Goal: Check status: Check status

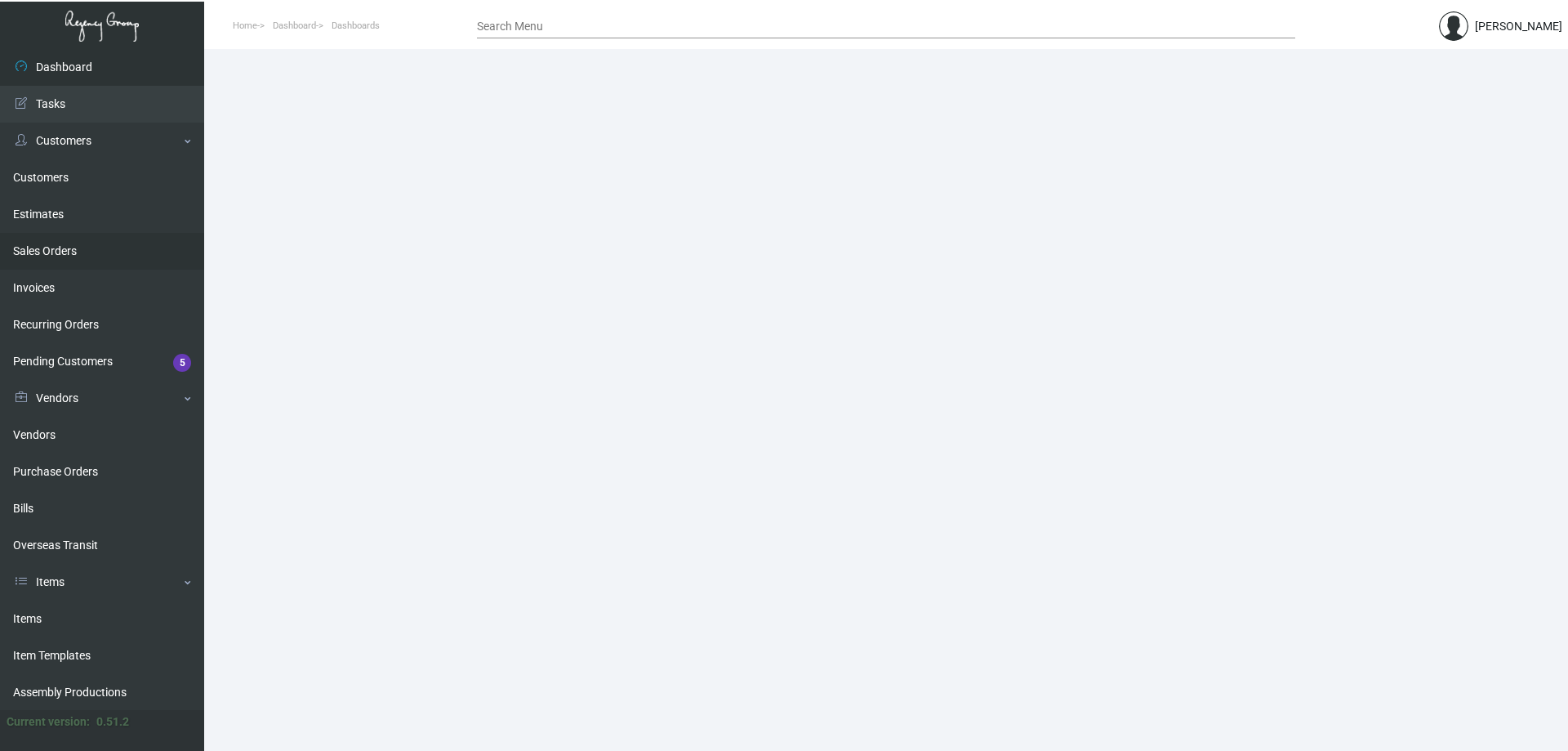
click at [94, 244] on link "Sales Orders" at bounding box center [102, 251] width 205 height 37
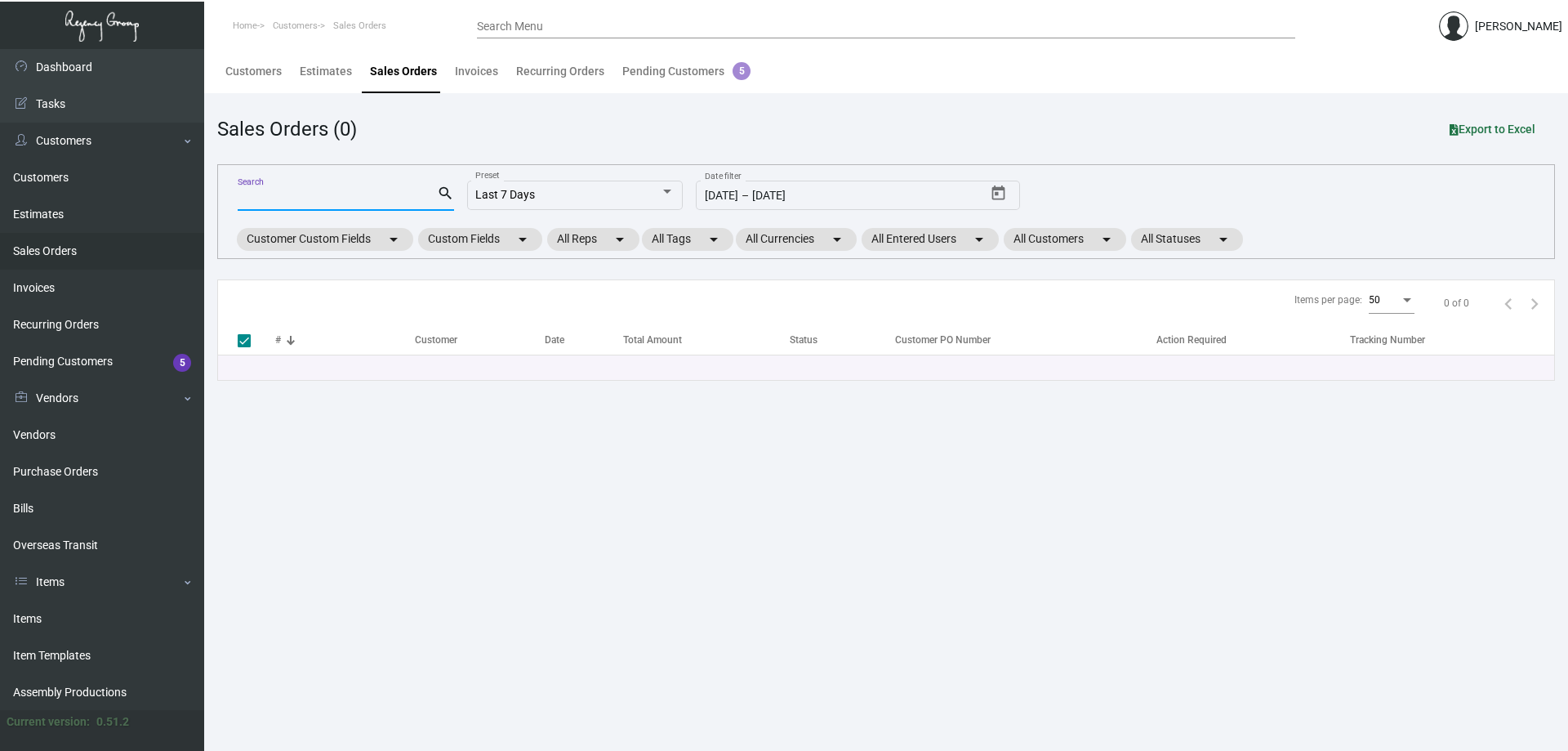
click at [399, 196] on input "Search" at bounding box center [337, 198] width 199 height 13
type input "161185"
checkbox input "false"
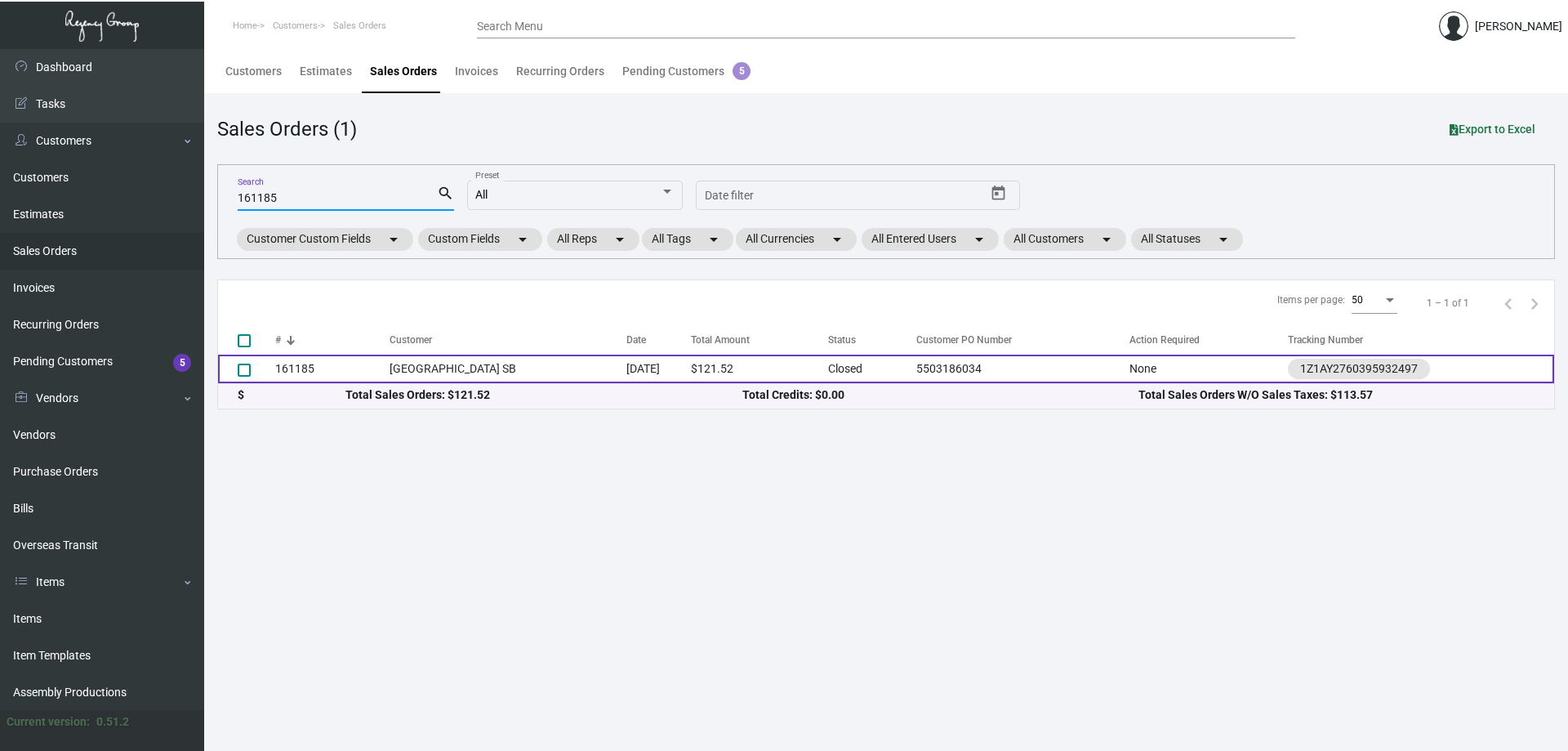
type input "161185"
click at [492, 368] on td "[GEOGRAPHIC_DATA] SB" at bounding box center [508, 368] width 237 height 29
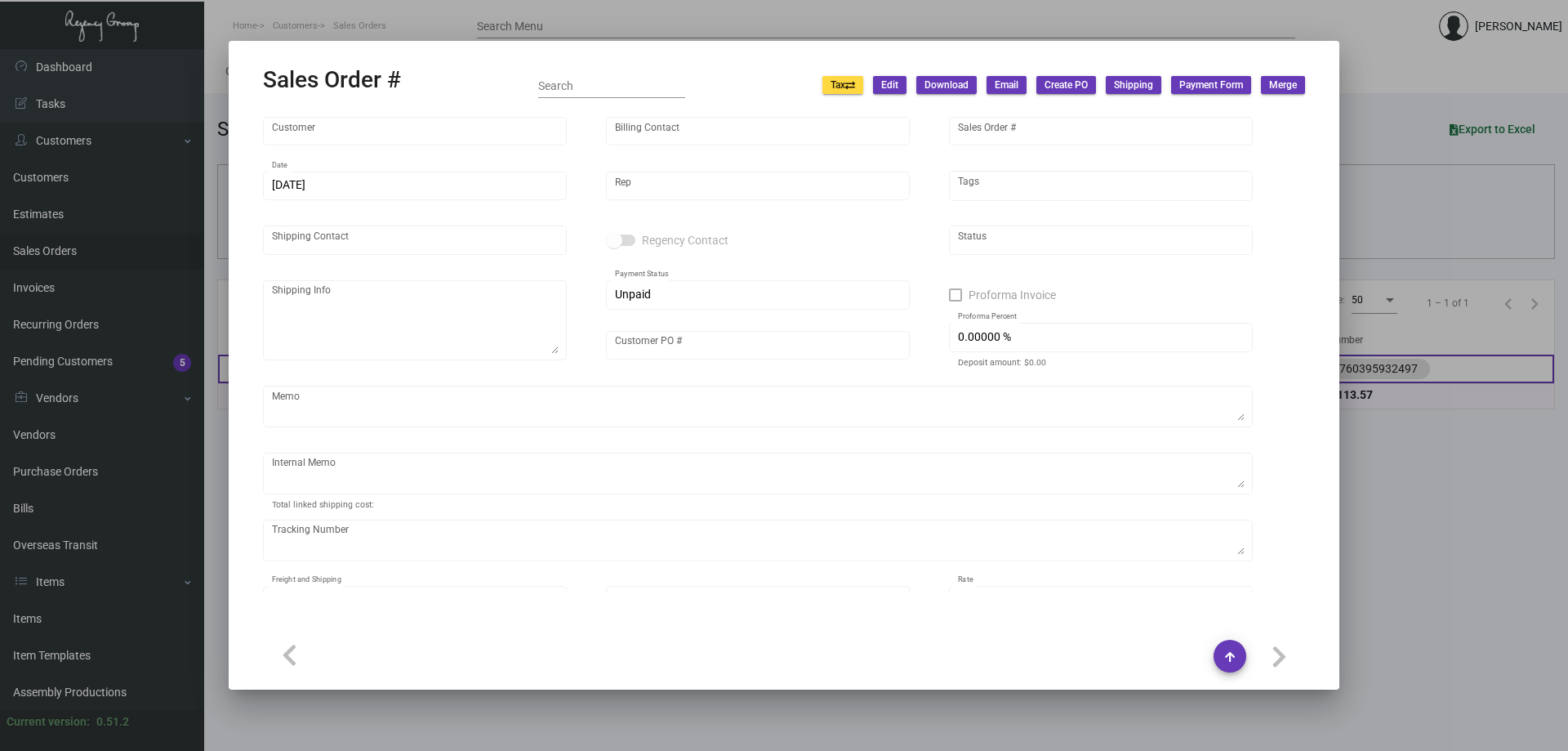
type input "[GEOGRAPHIC_DATA] SB"
type input "[PERSON_NAME]"
type input "161185"
type input "[DATE]"
type input "[PERSON_NAME]"
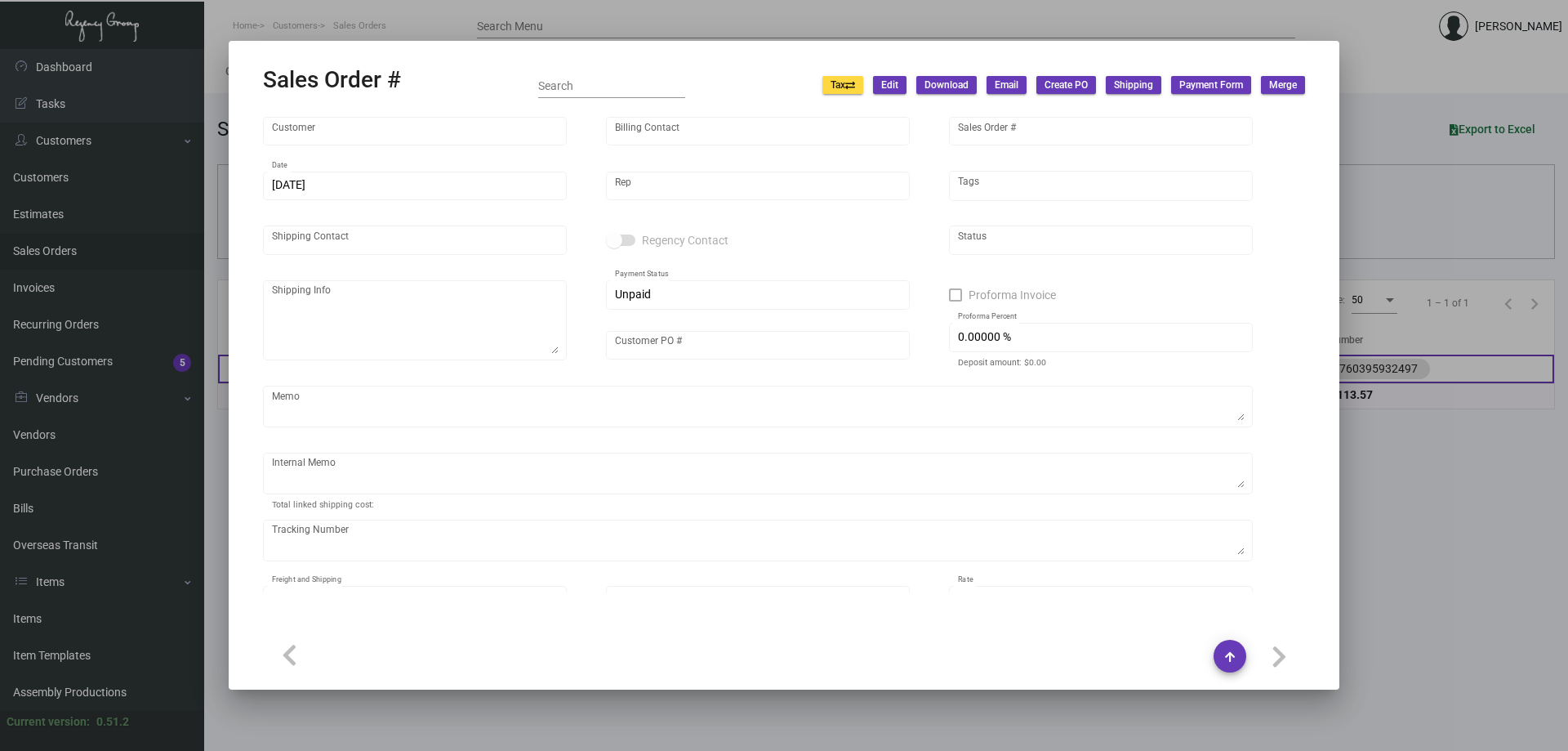
type input "[PERSON_NAME]"
type textarea "[GEOGRAPHIC_DATA] SB - [PERSON_NAME] [STREET_ADDRESS][PERSON_NAME],"
type input "5503186034"
type textarea "[DATE] Shipped from [GEOGRAPHIC_DATA] by UPS Ground Cost $11.28"
type input "United States Dollar $"
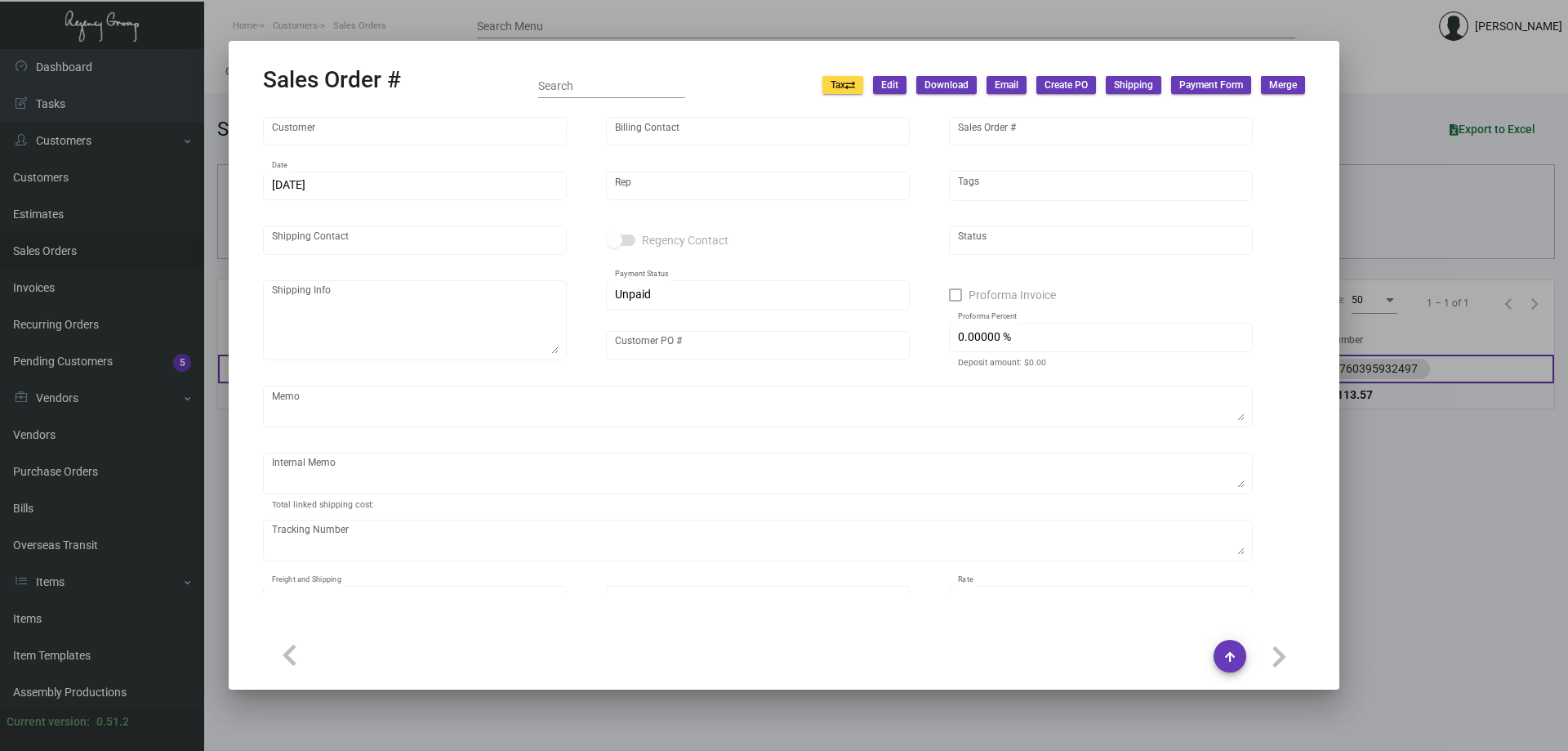
type input "$ 23.57"
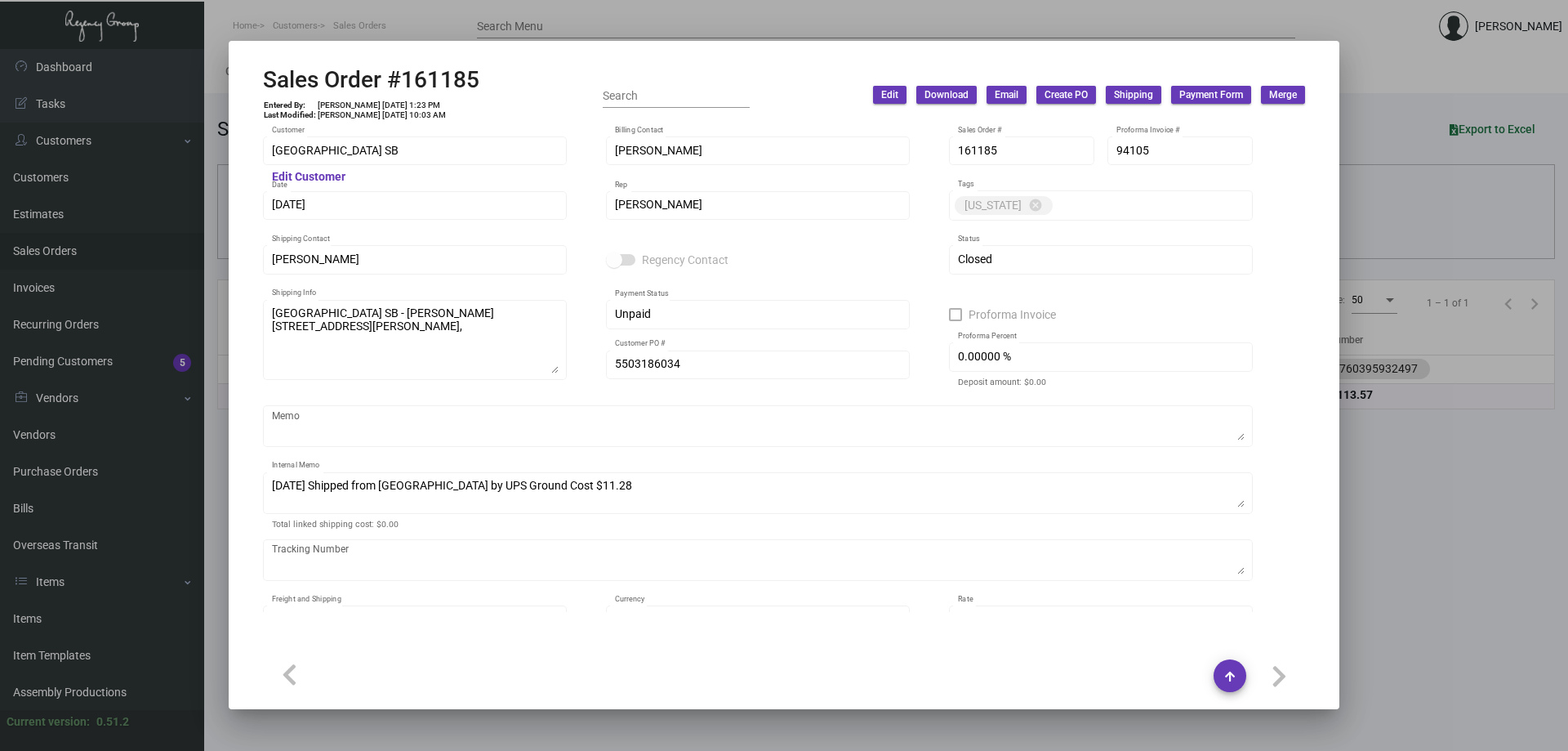
click at [350, 16] on div at bounding box center [784, 375] width 1568 height 751
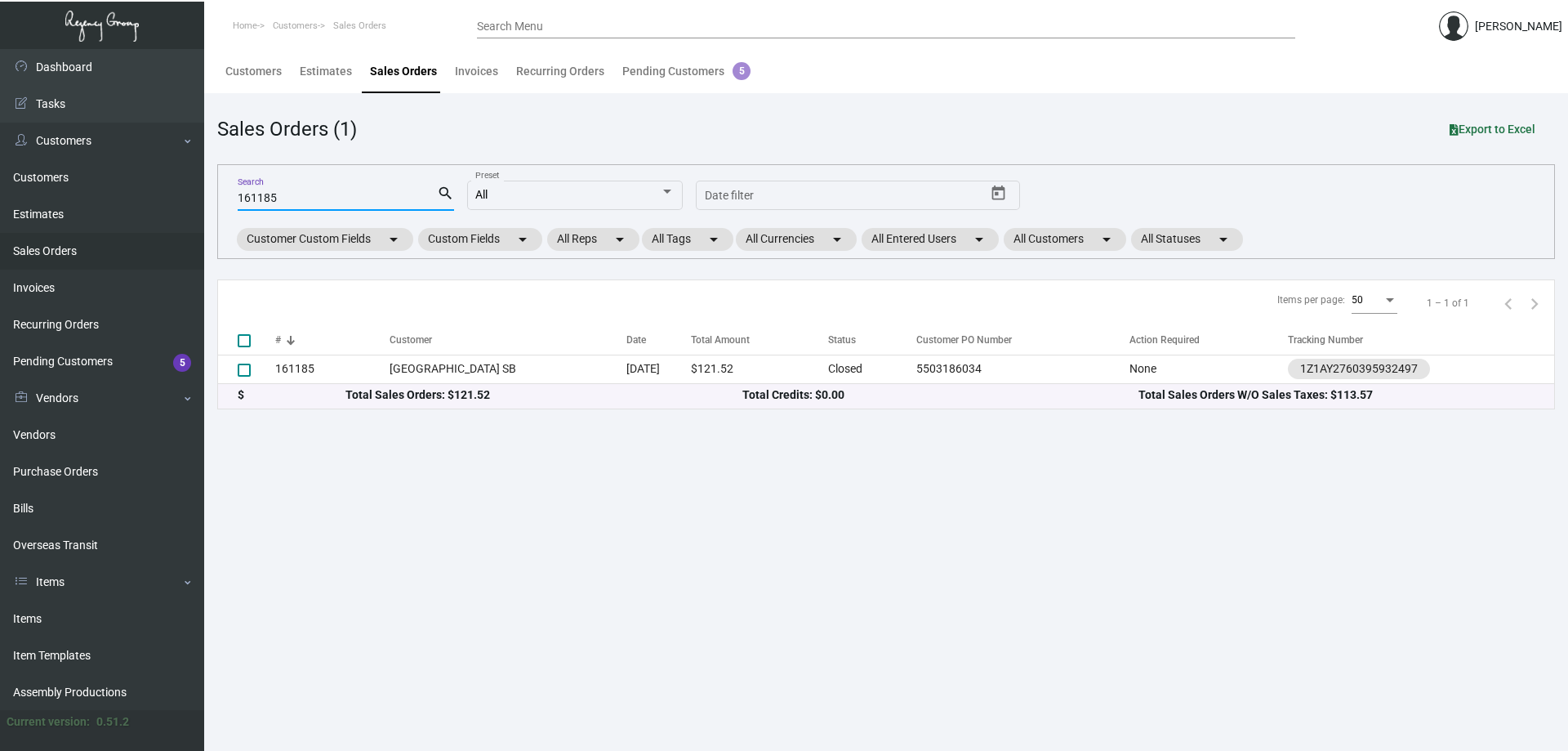
click at [261, 192] on input "161185" at bounding box center [337, 198] width 199 height 13
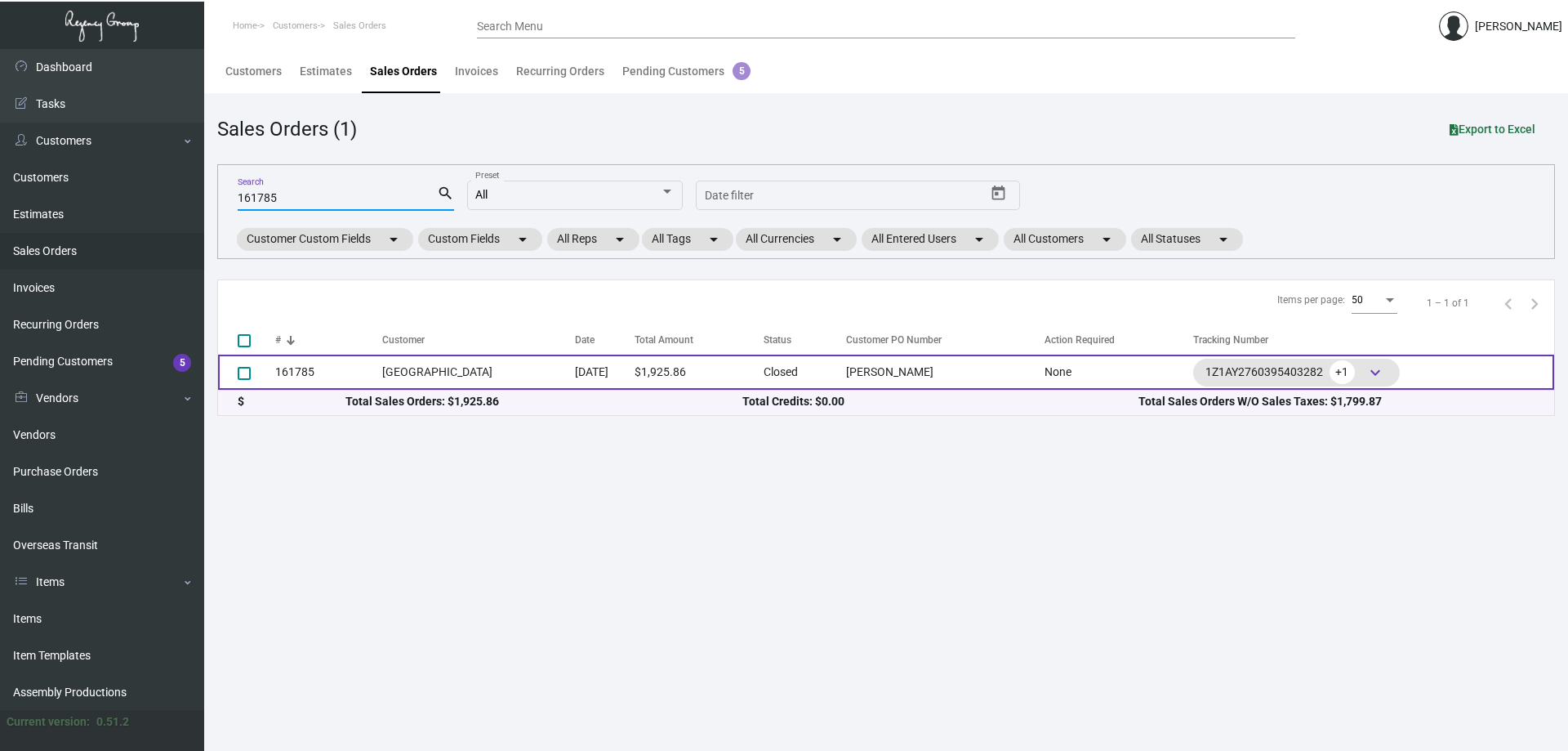
type input "161785"
click at [513, 376] on td "[GEOGRAPHIC_DATA]" at bounding box center [478, 372] width 192 height 35
